Goal: Transaction & Acquisition: Purchase product/service

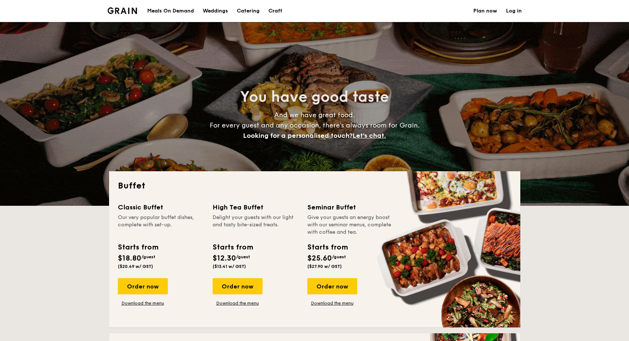
select select
click at [281, 9] on div "Craft" at bounding box center [275, 11] width 14 height 22
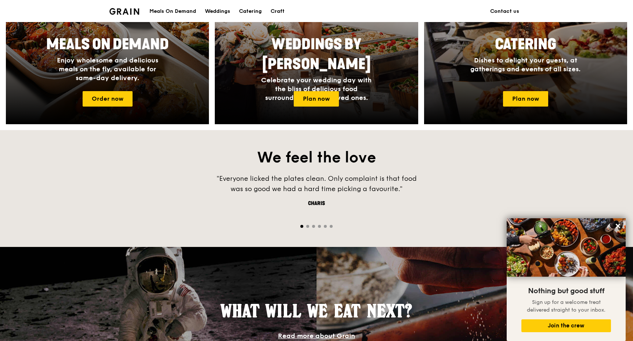
scroll to position [332, 0]
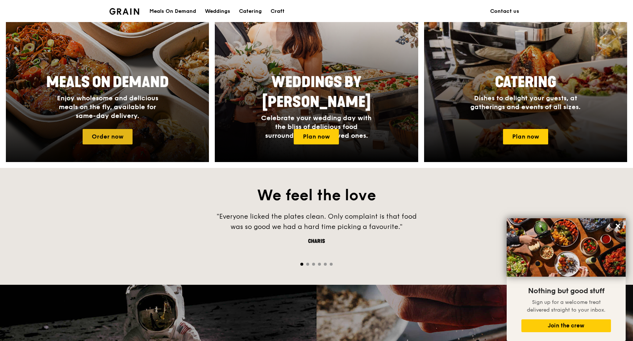
click at [117, 136] on link "Order now" at bounding box center [108, 136] width 50 height 15
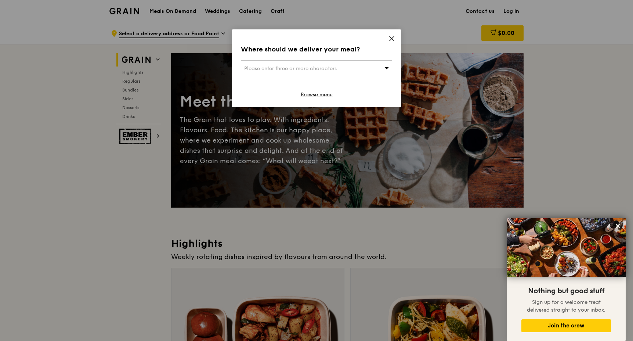
click at [329, 67] on span "Please enter three or more characters" at bounding box center [290, 68] width 93 height 6
click at [327, 68] on input "search" at bounding box center [316, 69] width 151 height 16
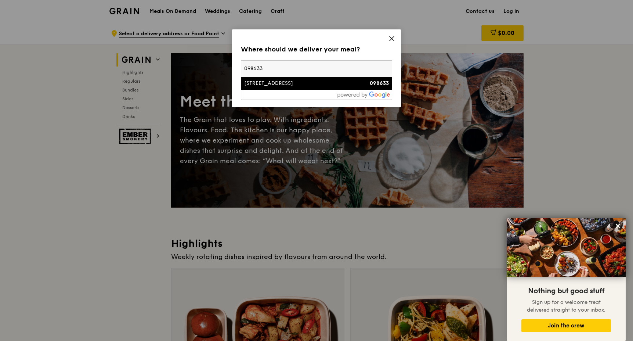
type input "098633"
click at [296, 81] on div "1 Harbourfront Place" at bounding box center [298, 83] width 109 height 7
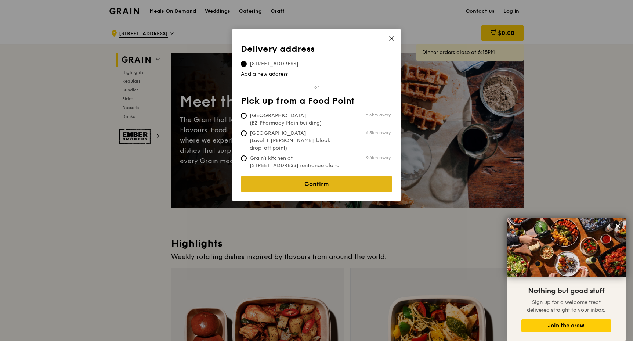
click at [325, 180] on link "Confirm" at bounding box center [316, 183] width 151 height 15
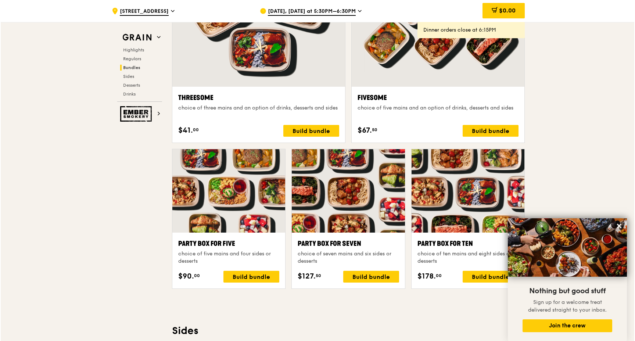
scroll to position [1257, 0]
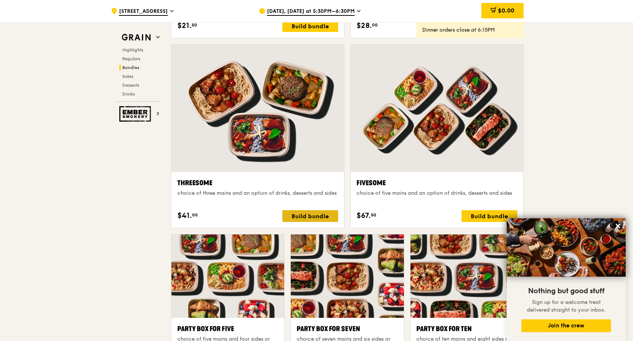
click at [298, 215] on div "Build bundle" at bounding box center [310, 216] width 56 height 12
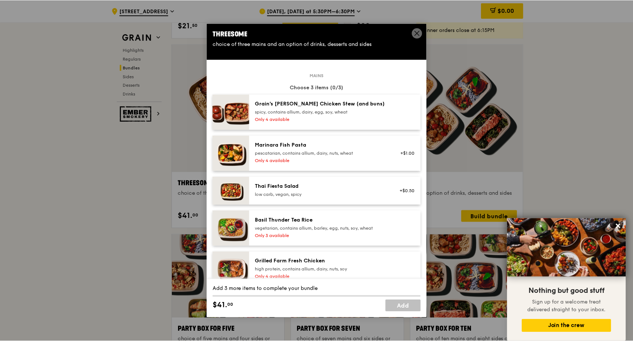
scroll to position [0, 0]
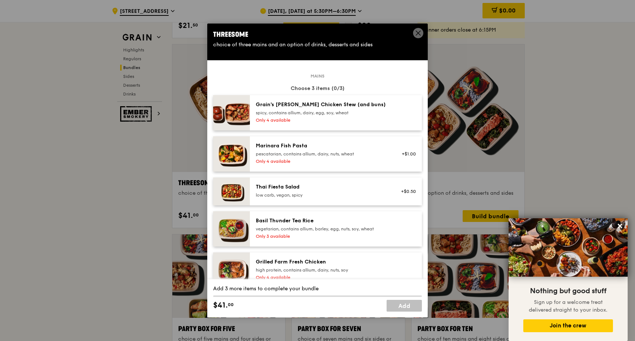
click at [415, 30] on icon at bounding box center [418, 33] width 7 height 7
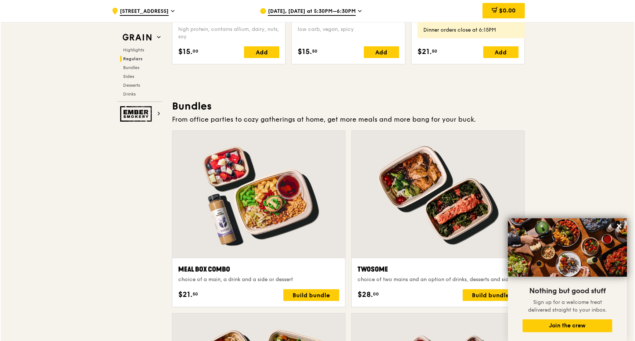
scroll to position [1030, 0]
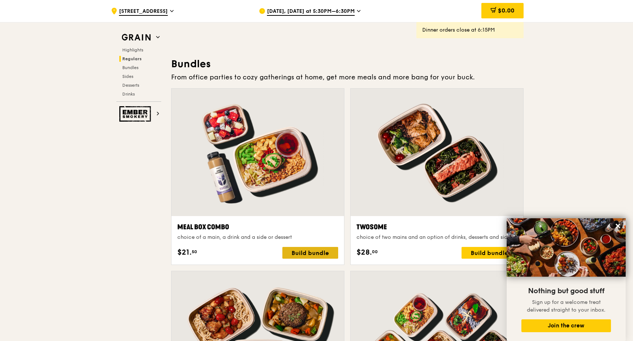
click at [310, 254] on div "Build bundle" at bounding box center [310, 253] width 56 height 12
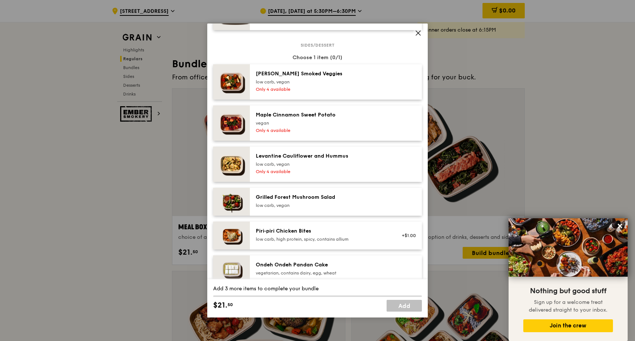
scroll to position [542, 0]
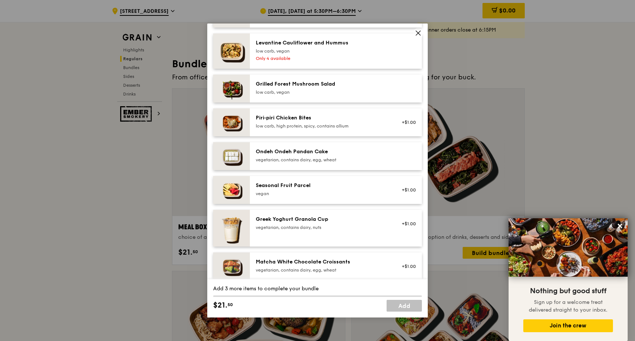
click at [301, 188] on div "Seasonal Fruit Parcel" at bounding box center [322, 185] width 132 height 7
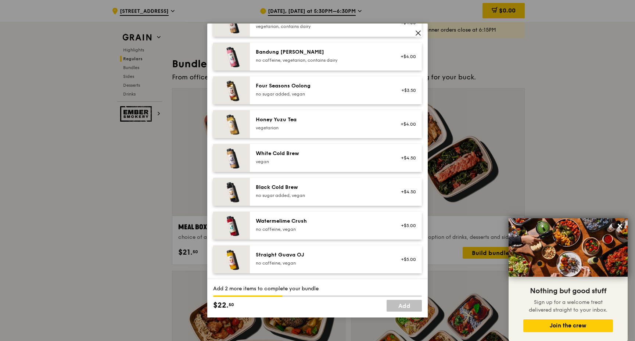
scroll to position [844, 0]
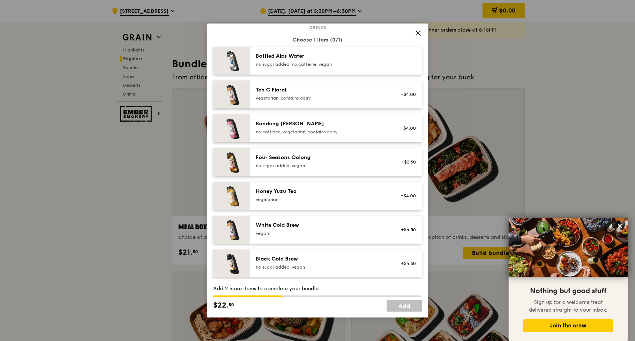
click at [338, 63] on div "no sugar added, no caffeine, vegan" at bounding box center [322, 64] width 132 height 6
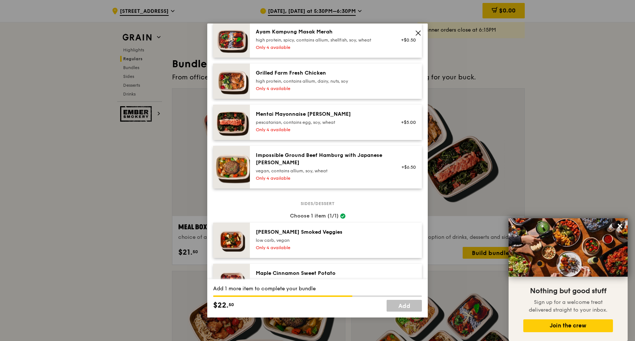
scroll to position [32, 0]
